Goal: Find specific page/section: Find specific page/section

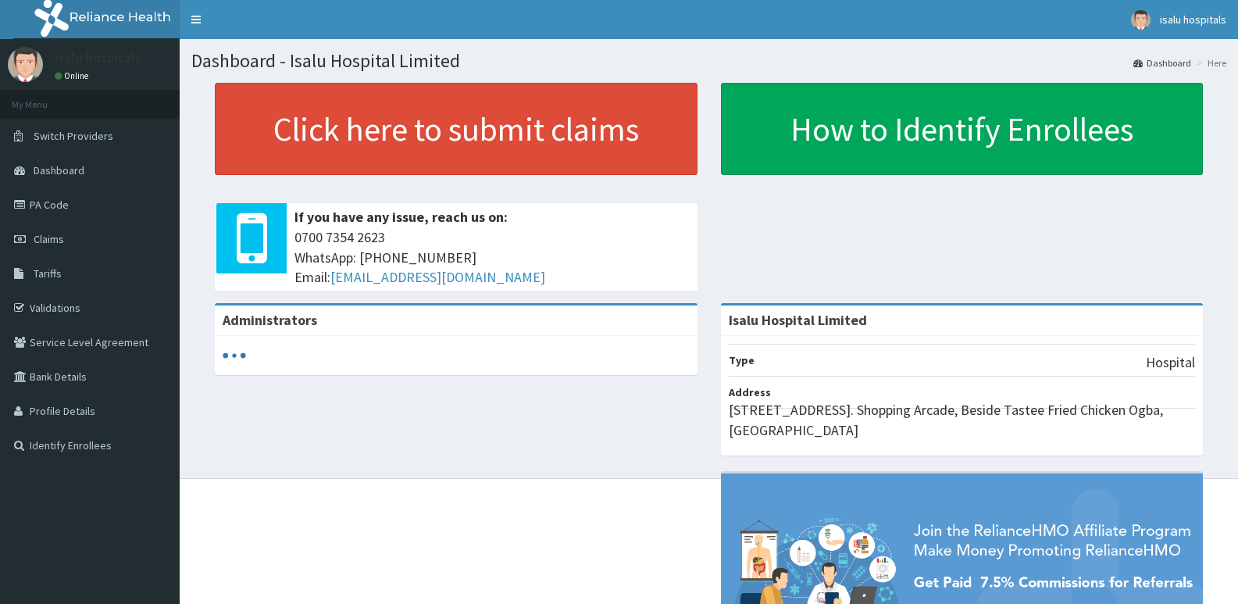
click at [53, 202] on link "PA Code" at bounding box center [90, 204] width 180 height 34
click at [64, 202] on link "PA Code" at bounding box center [90, 204] width 180 height 34
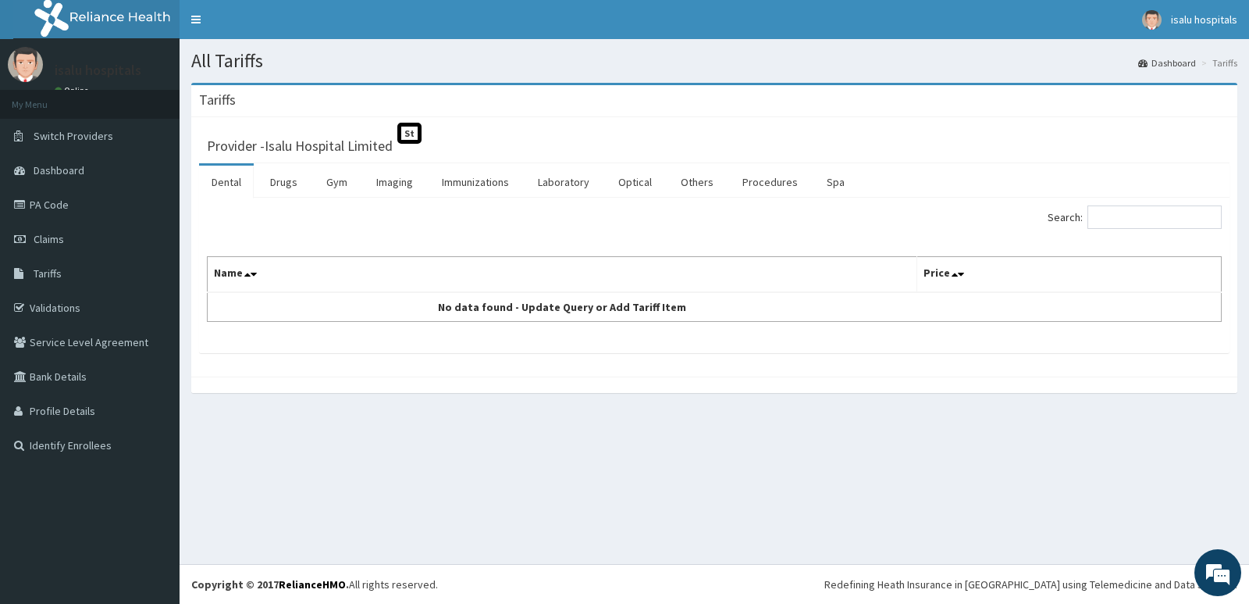
drag, startPoint x: 756, startPoint y: 180, endPoint x: 657, endPoint y: 212, distance: 104.5
click at [755, 180] on link "Procedures" at bounding box center [770, 182] width 80 height 33
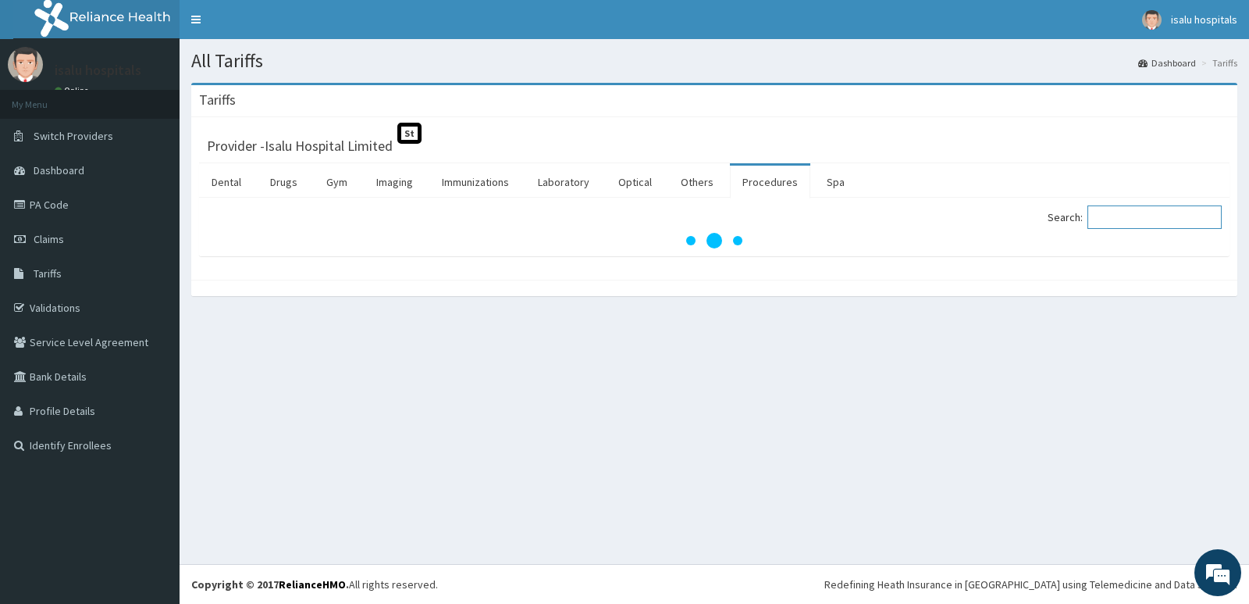
click at [1152, 216] on input "Search:" at bounding box center [1155, 216] width 134 height 23
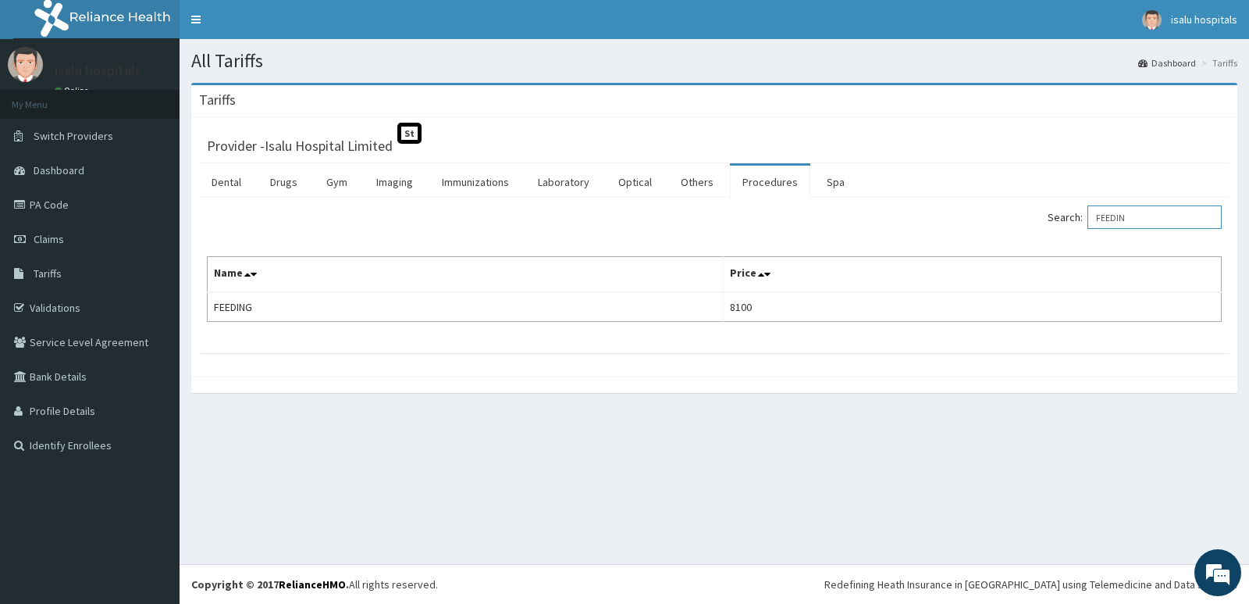
type input "FEEDIN"
click at [80, 204] on link "PA Code" at bounding box center [90, 204] width 180 height 34
